Goal: Task Accomplishment & Management: Manage account settings

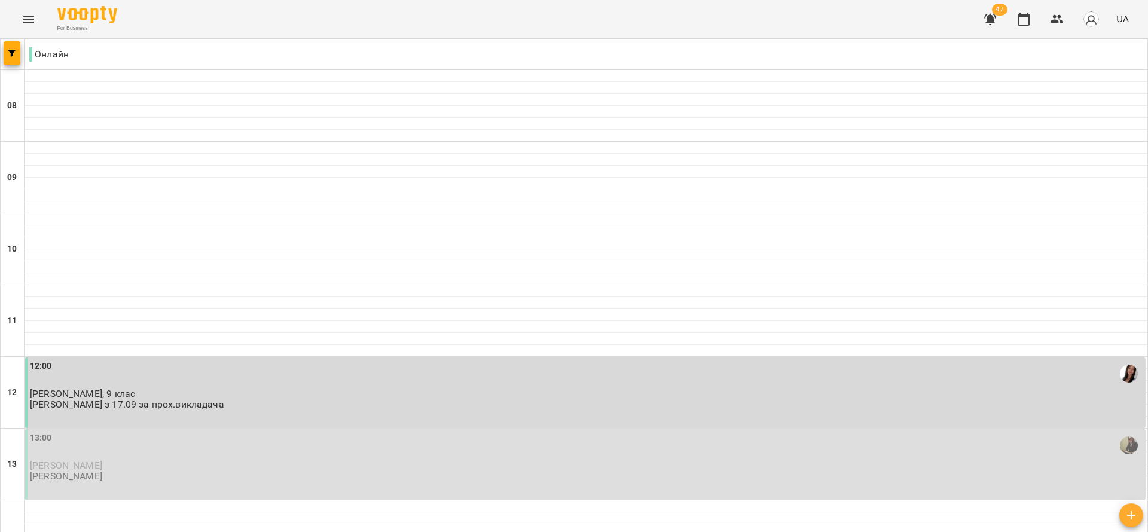
scroll to position [765, 0]
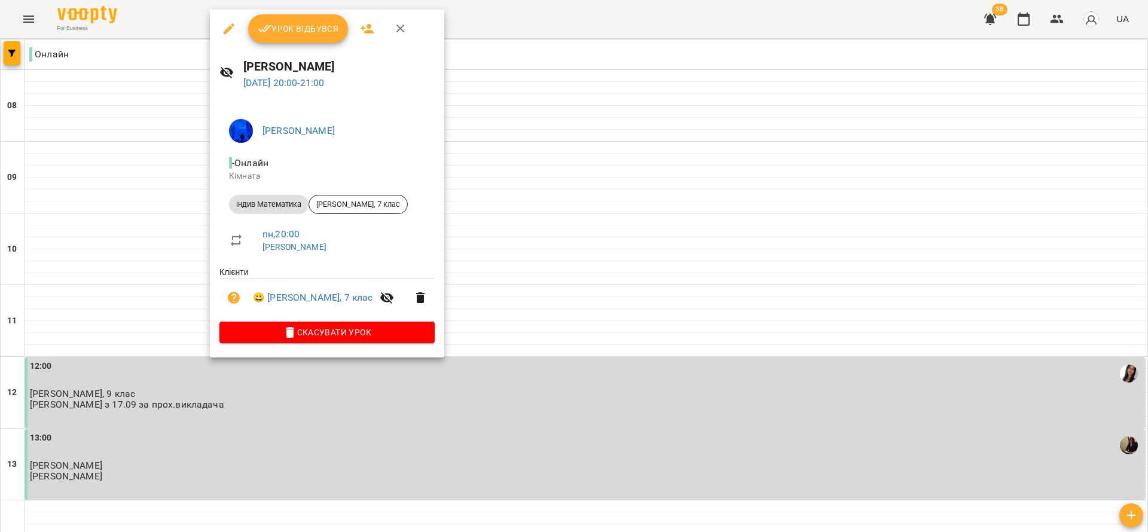
click at [291, 39] on button "Урок відбувся" at bounding box center [298, 28] width 100 height 29
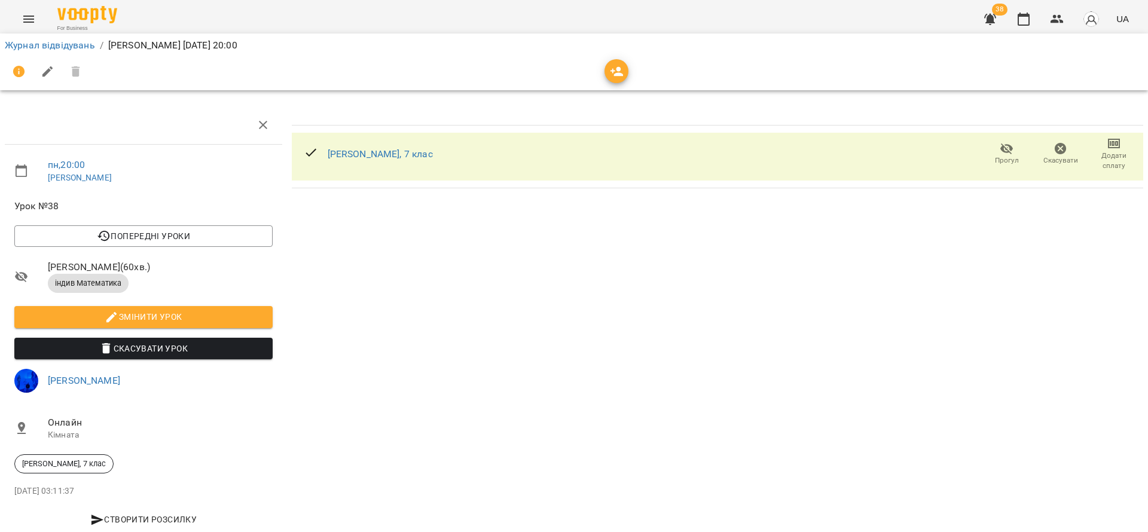
drag, startPoint x: 1027, startPoint y: 18, endPoint x: 828, endPoint y: 195, distance: 266.8
click at [1027, 19] on icon "button" at bounding box center [1023, 19] width 14 height 14
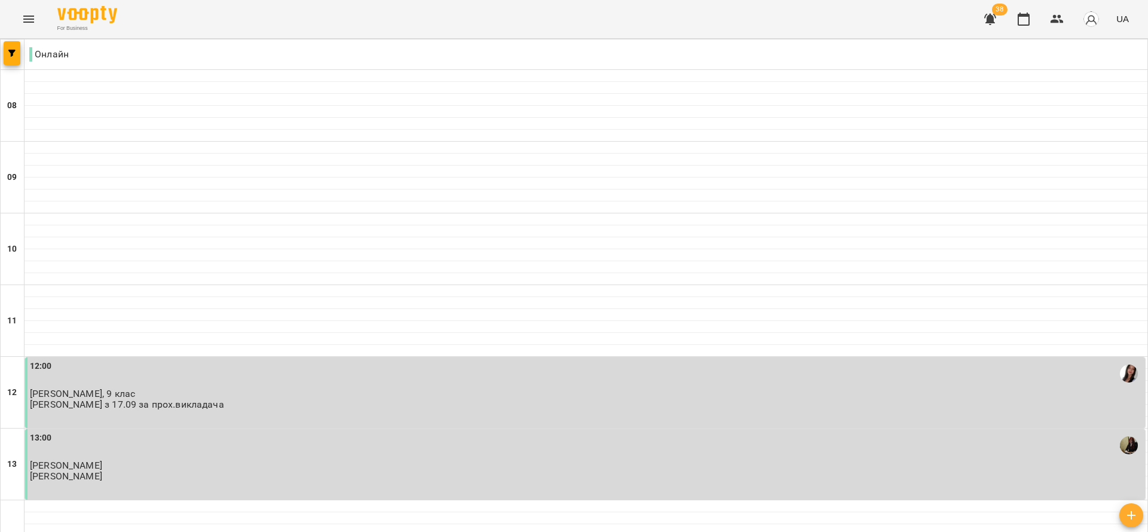
scroll to position [765, 0]
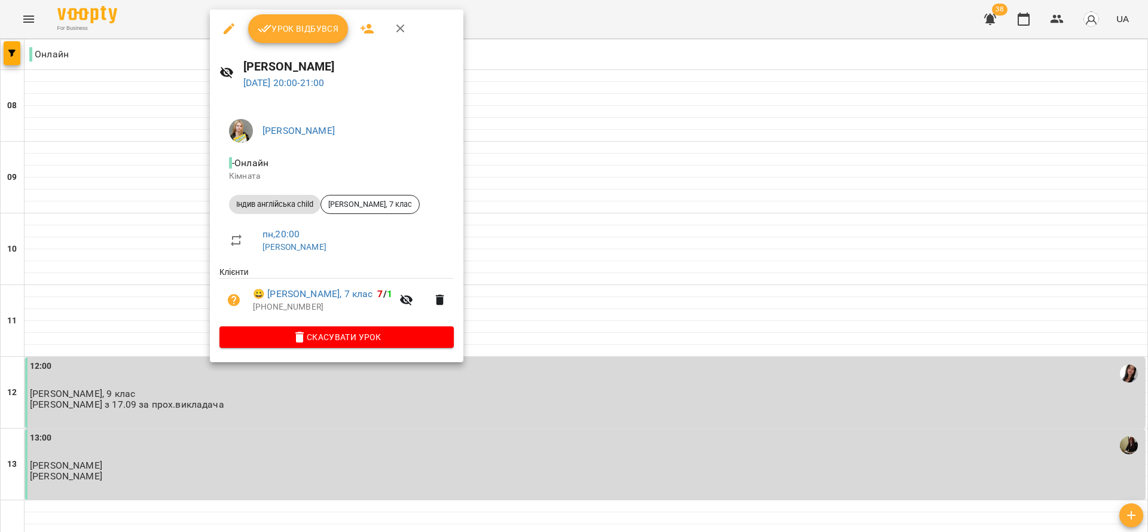
click at [281, 32] on span "Урок відбувся" at bounding box center [298, 29] width 81 height 14
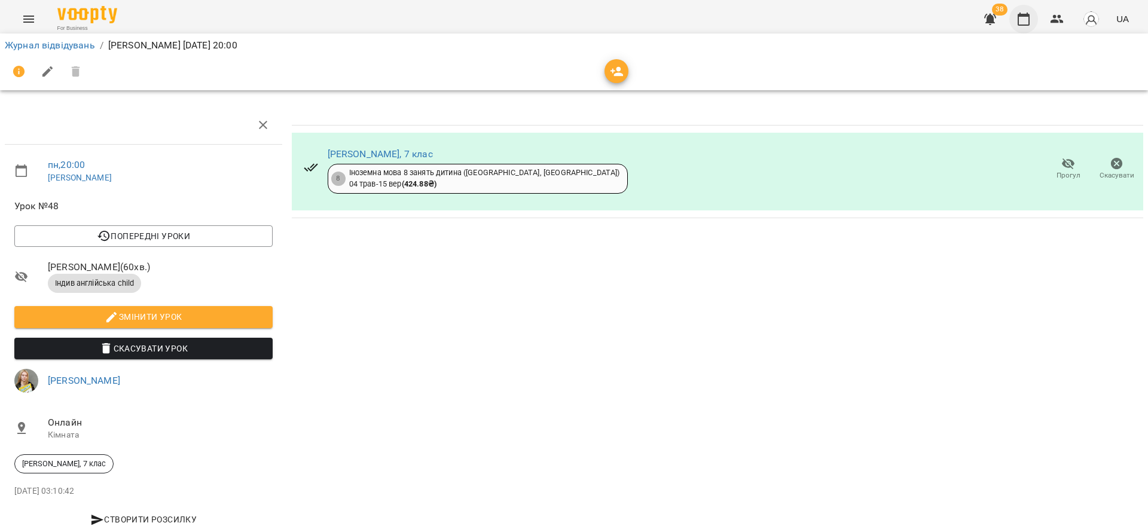
click at [1028, 14] on icon "button" at bounding box center [1024, 19] width 12 height 13
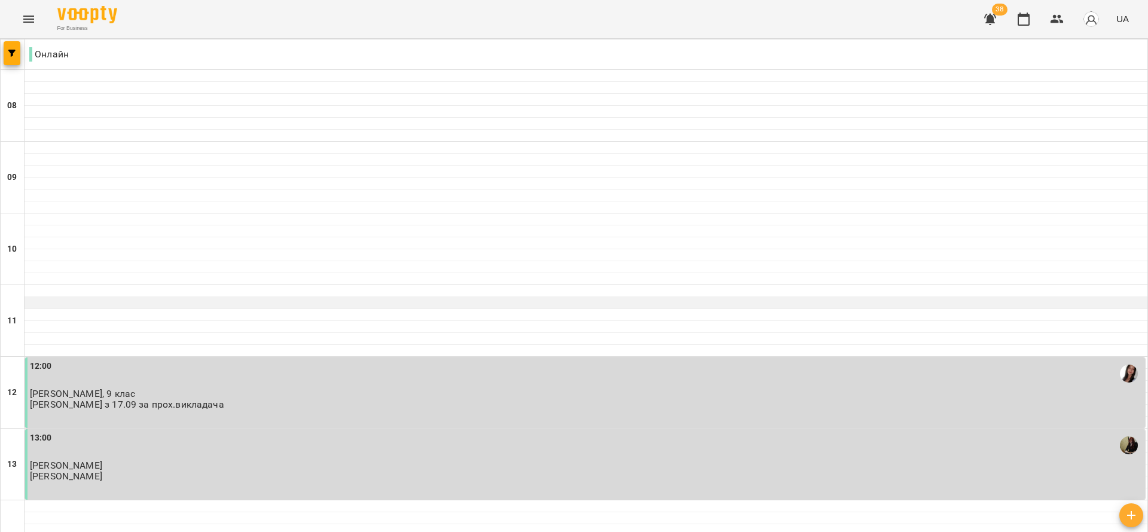
scroll to position [628, 0]
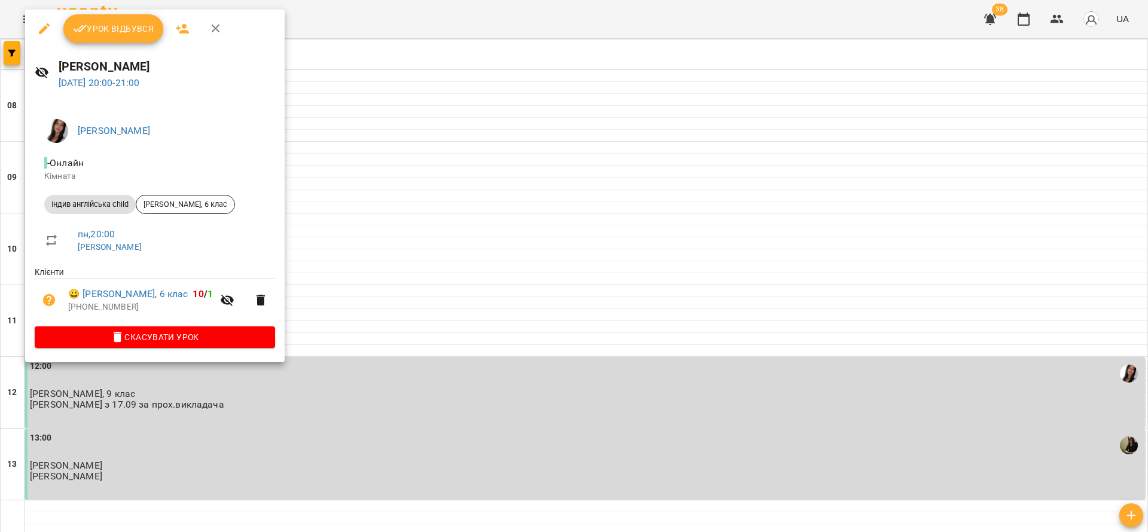
click at [106, 29] on span "Урок відбувся" at bounding box center [113, 29] width 81 height 14
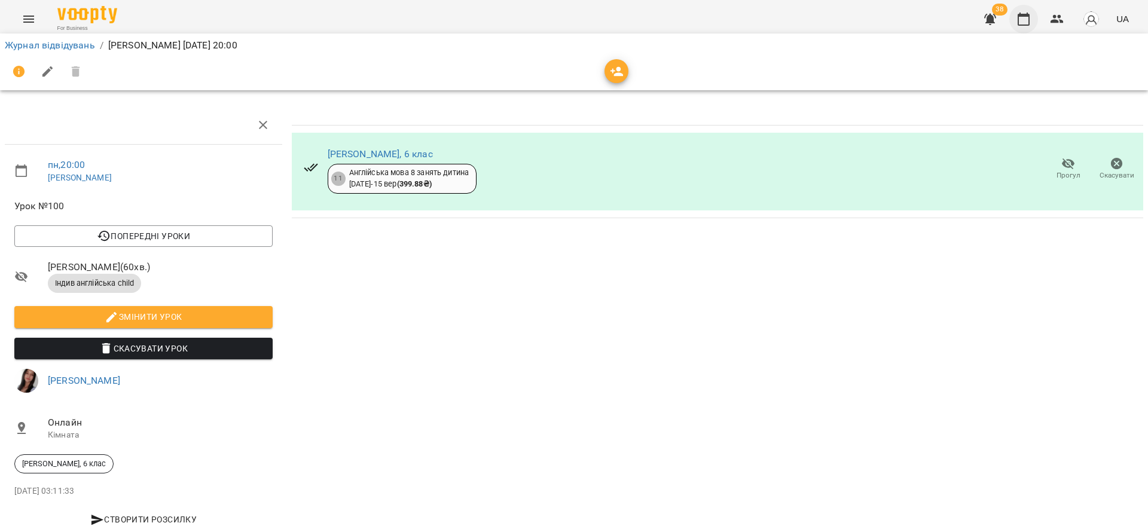
click at [1018, 24] on icon "button" at bounding box center [1023, 19] width 14 height 14
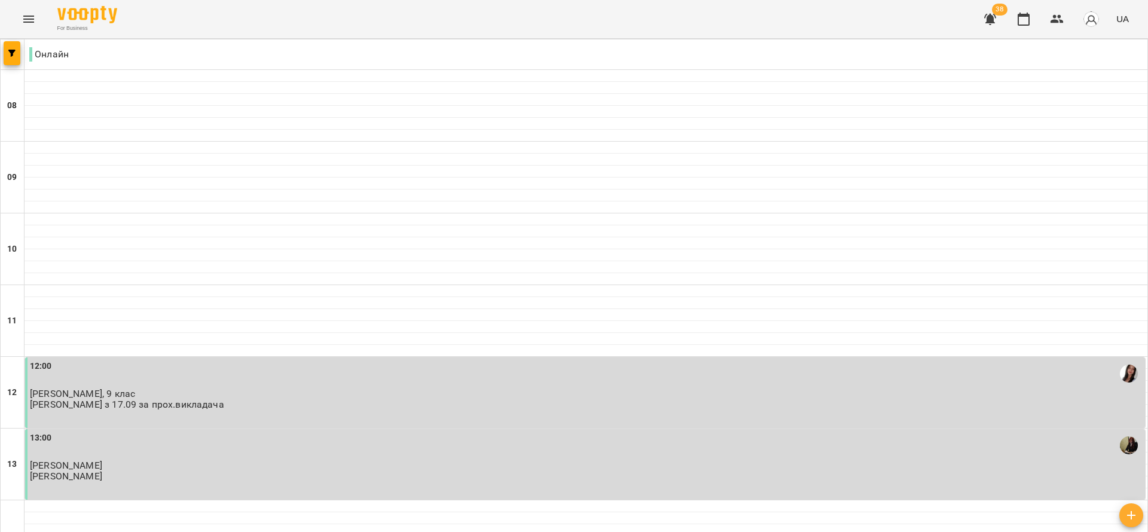
scroll to position [765, 0]
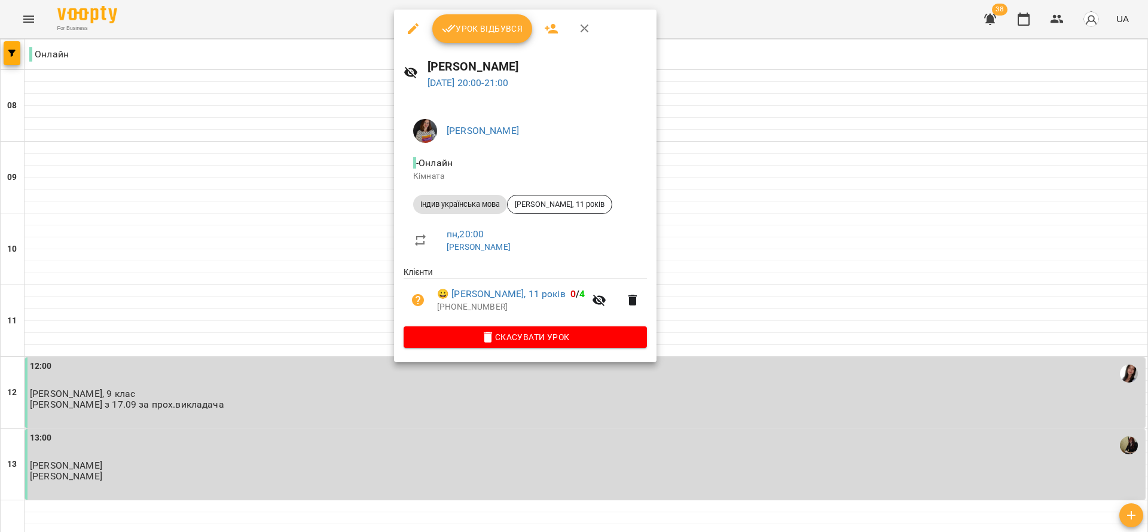
click at [479, 36] on button "Урок відбувся" at bounding box center [482, 28] width 100 height 29
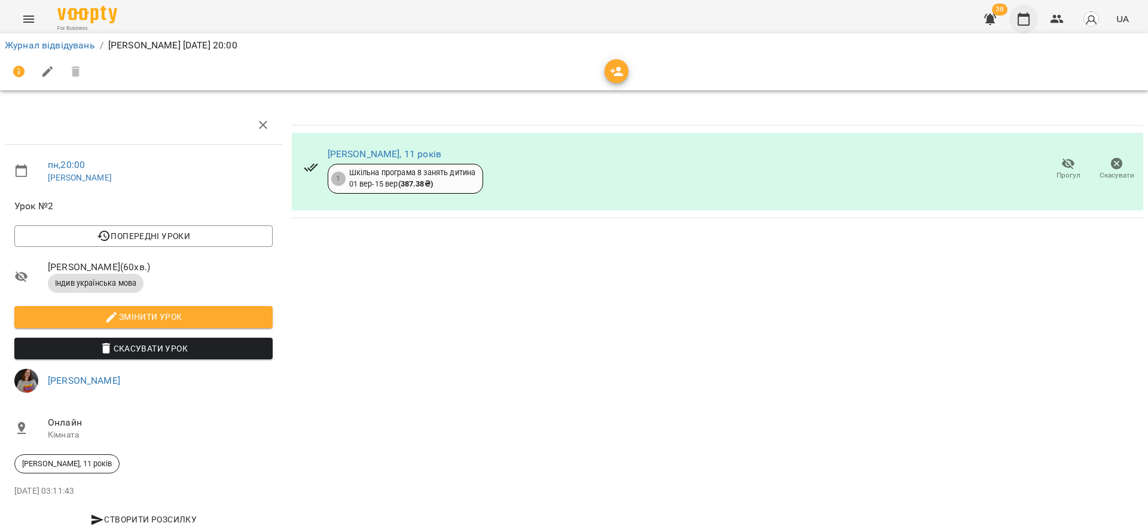
click at [1032, 16] on button "button" at bounding box center [1023, 19] width 29 height 29
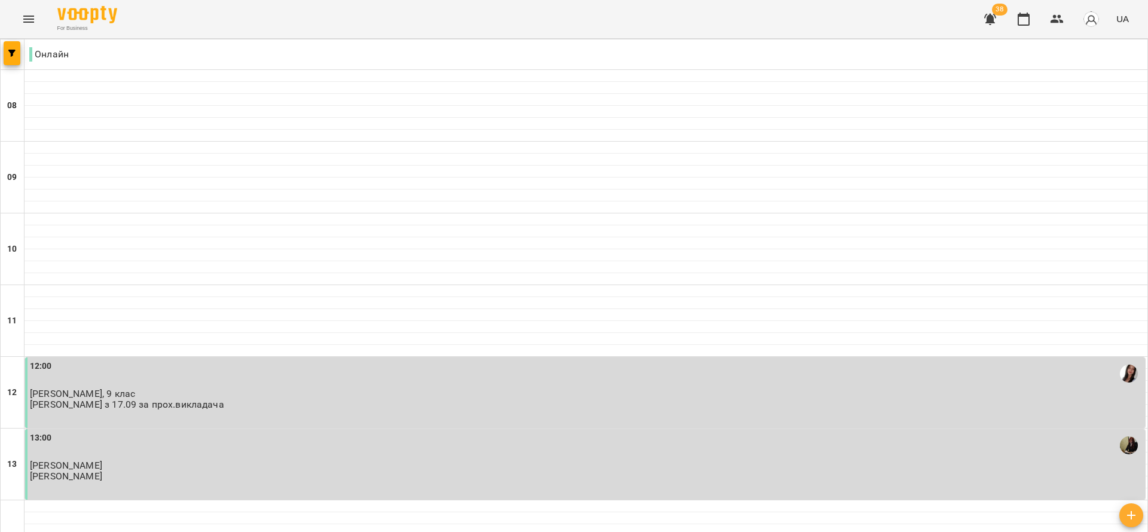
scroll to position [765, 0]
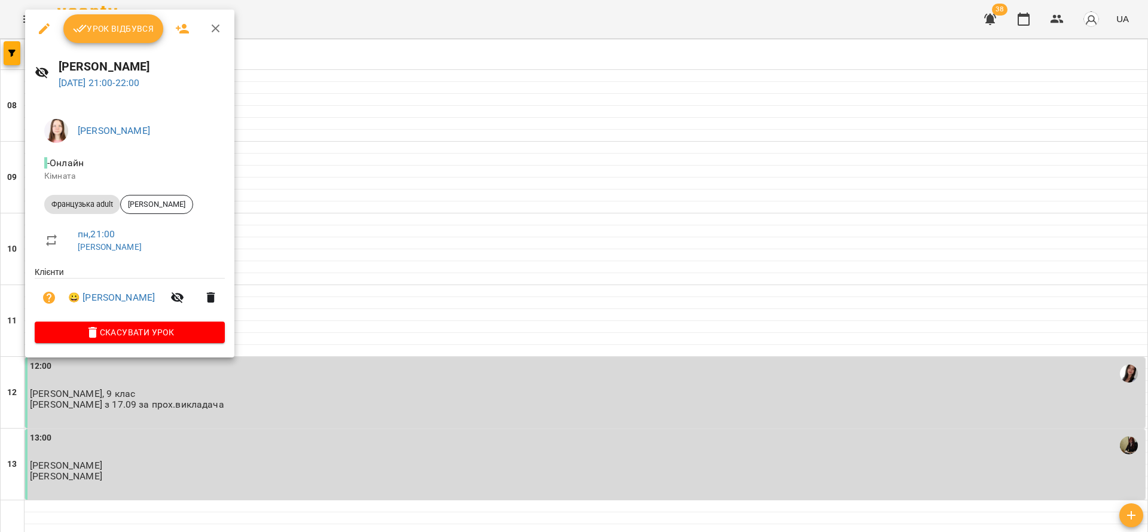
click at [115, 19] on button "Урок відбувся" at bounding box center [113, 28] width 100 height 29
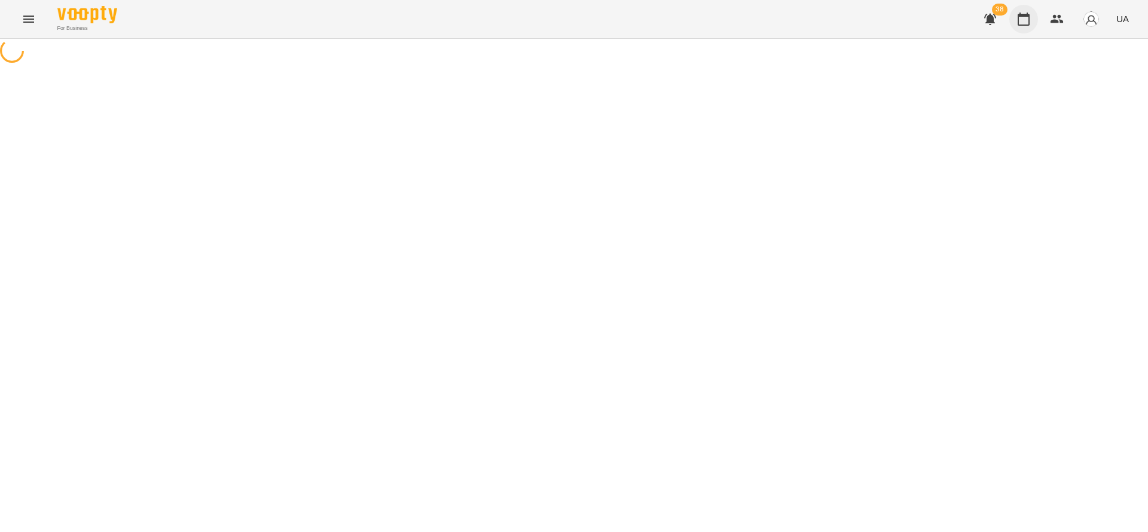
click at [1024, 19] on icon "button" at bounding box center [1023, 19] width 14 height 14
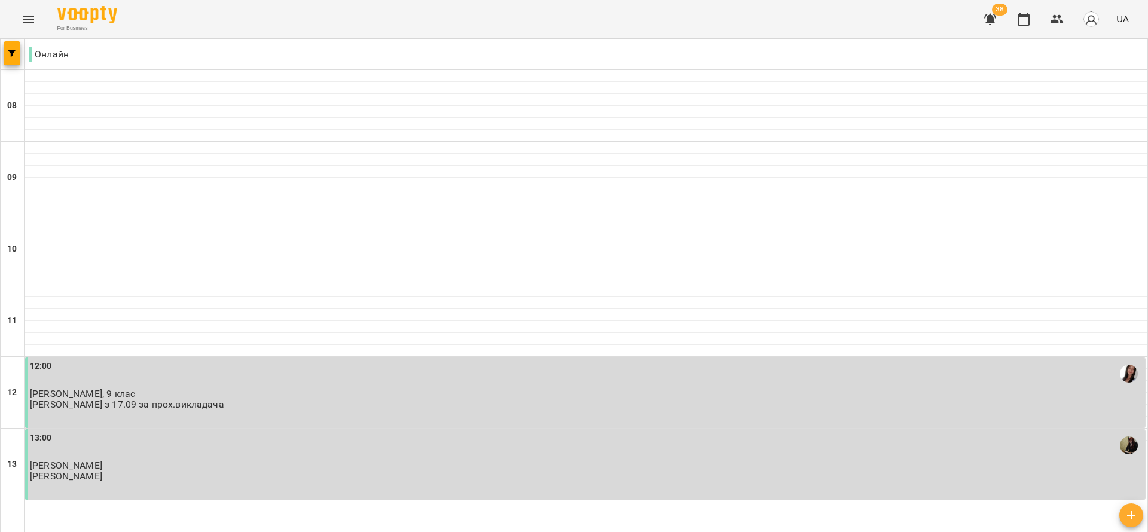
scroll to position [765, 0]
